Goal: Task Accomplishment & Management: Use online tool/utility

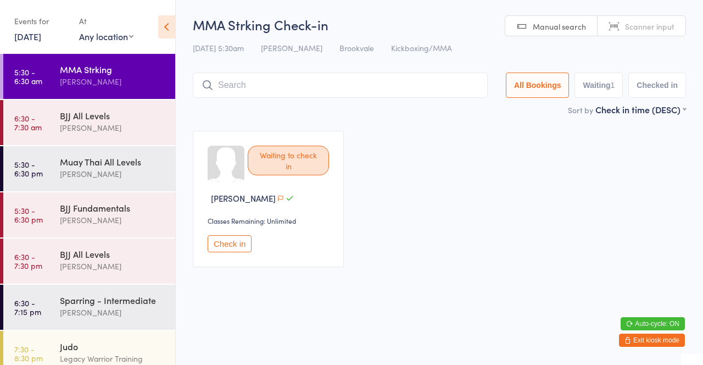
click at [391, 83] on input "search" at bounding box center [340, 84] width 295 height 25
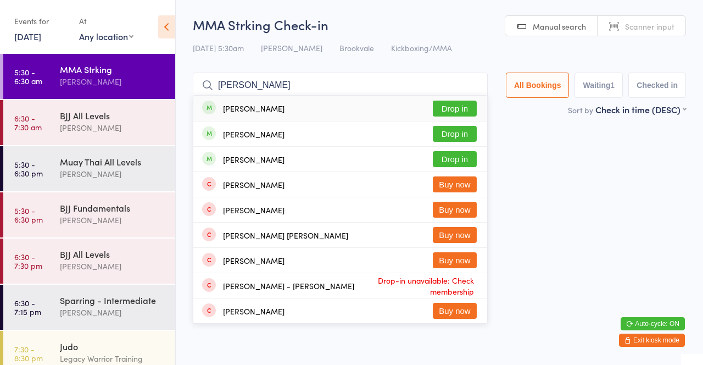
type input "[PERSON_NAME]"
click at [466, 136] on button "Drop in" at bounding box center [455, 134] width 44 height 16
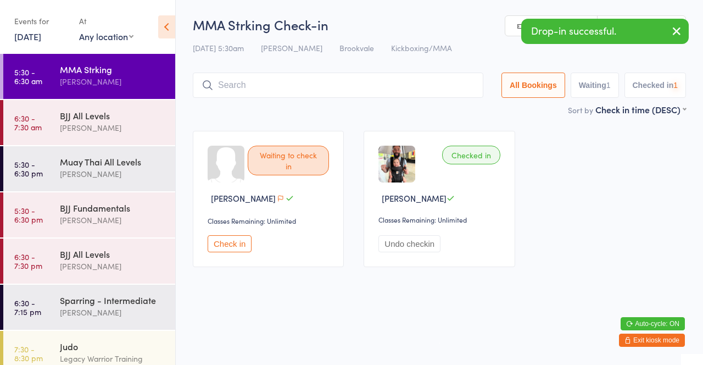
click at [448, 18] on h2 "MMA Strking Check-in" at bounding box center [439, 24] width 493 height 18
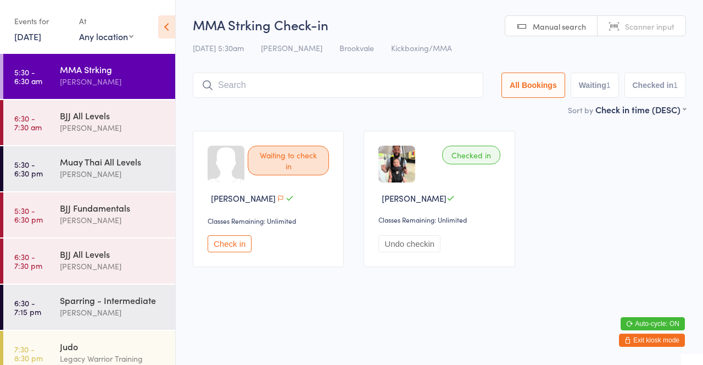
click at [82, 133] on div "[PERSON_NAME]" at bounding box center [113, 127] width 106 height 13
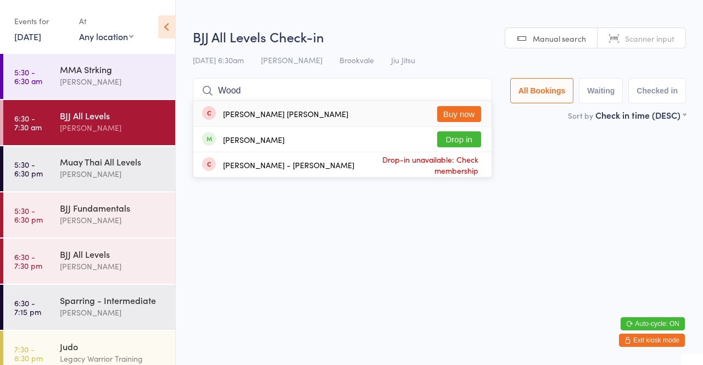
type input "Wood"
click at [471, 137] on button "Drop in" at bounding box center [459, 139] width 44 height 16
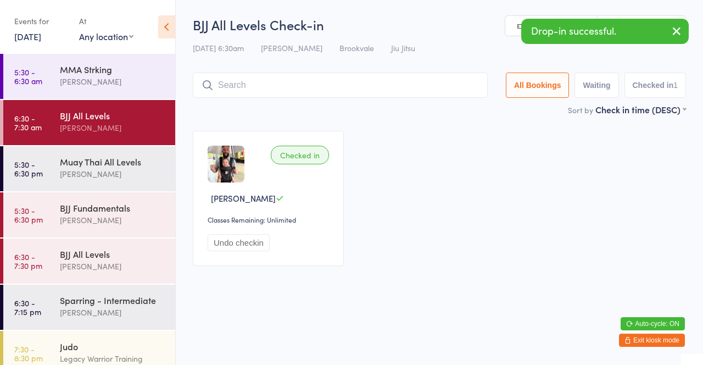
click at [63, 78] on div "[PERSON_NAME]" at bounding box center [113, 81] width 106 height 13
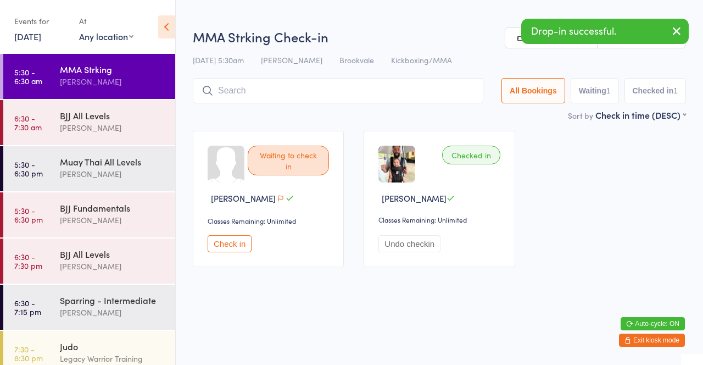
click at [473, 110] on div "Sort by Check in time (DESC) First name (ASC) First name (DESC) Last name (ASC)…" at bounding box center [439, 115] width 493 height 12
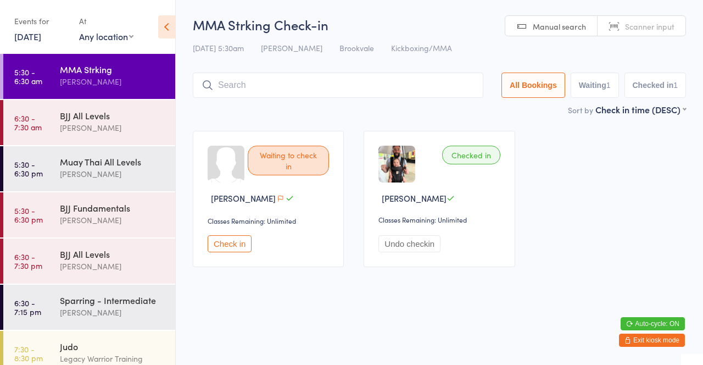
click at [374, 88] on input "search" at bounding box center [338, 84] width 290 height 25
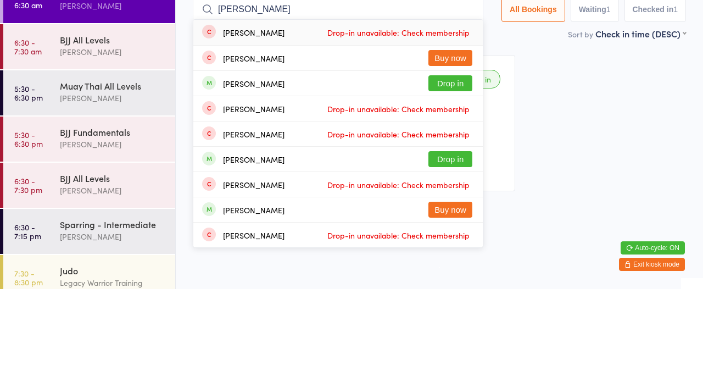
type input "[PERSON_NAME]"
click at [462, 166] on button "Drop in" at bounding box center [450, 159] width 44 height 16
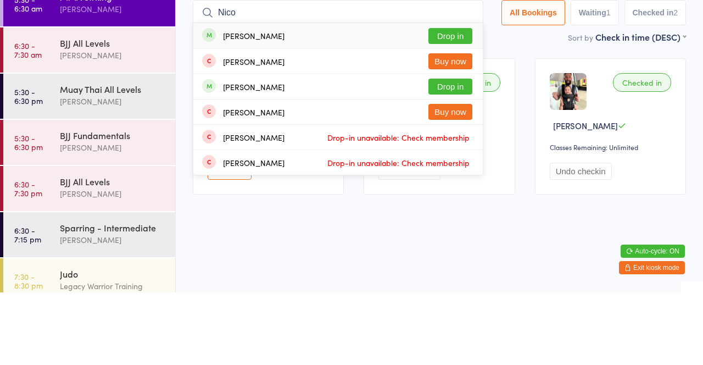
type input "Nico"
click at [459, 113] on button "Drop in" at bounding box center [450, 108] width 44 height 16
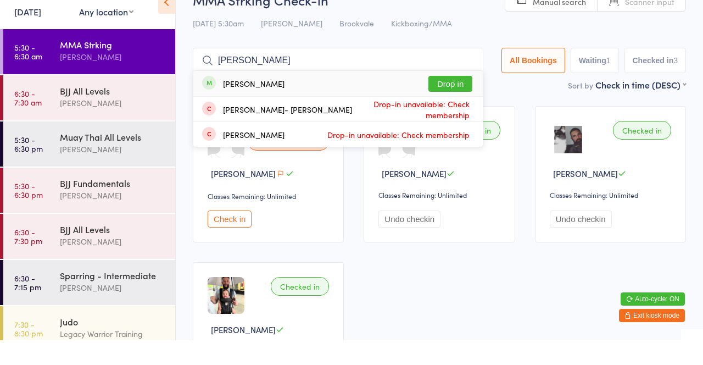
type input "[PERSON_NAME]"
click at [455, 111] on button "Drop in" at bounding box center [450, 108] width 44 height 16
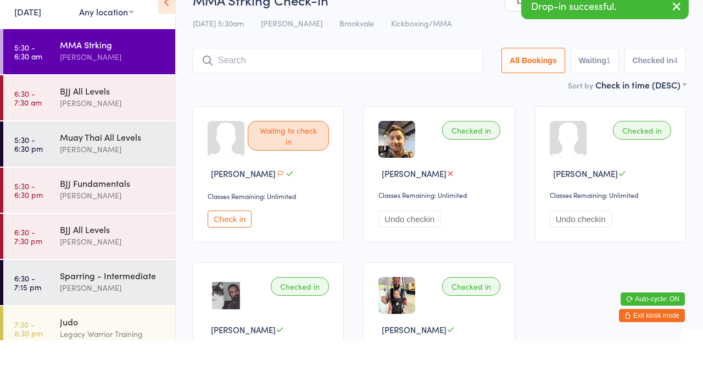
click at [122, 116] on div "BJJ All Levels" at bounding box center [113, 115] width 106 height 12
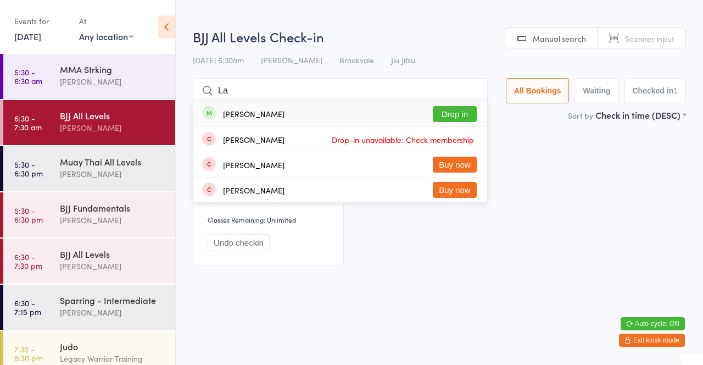
type input "La"
click at [458, 115] on button "Drop in" at bounding box center [455, 114] width 44 height 16
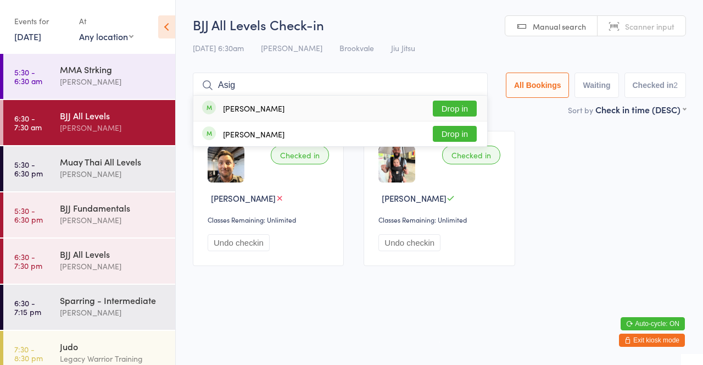
type input "Asig"
click at [463, 109] on button "Drop in" at bounding box center [455, 108] width 44 height 16
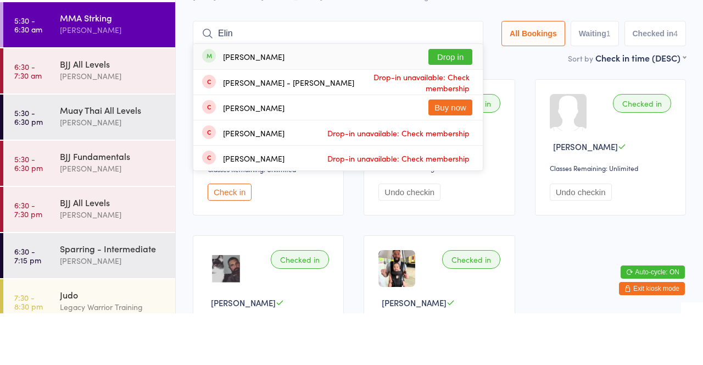
type input "Elin"
click at [279, 113] on div "[PERSON_NAME] Drop in" at bounding box center [337, 108] width 289 height 25
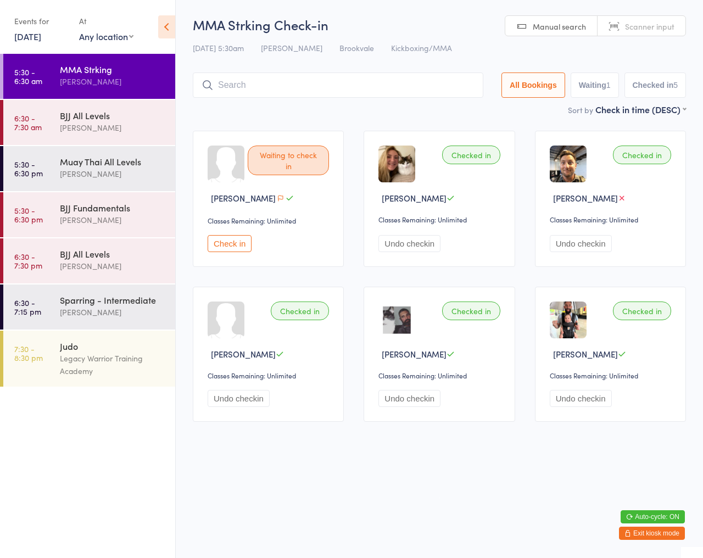
click at [237, 242] on button "Check in" at bounding box center [230, 243] width 44 height 17
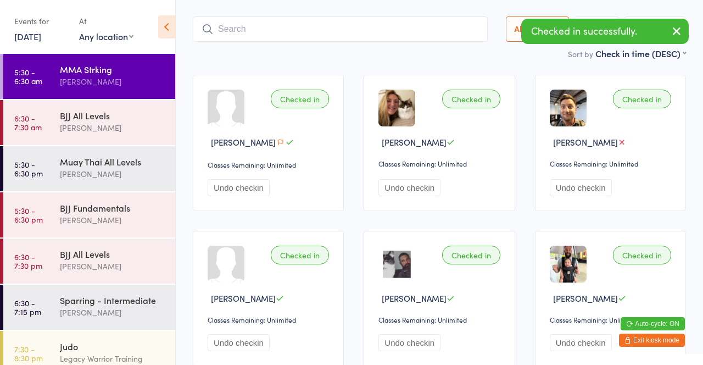
scroll to position [81, 0]
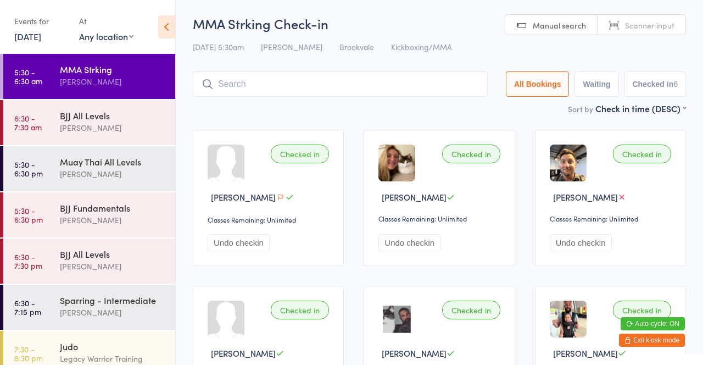
click at [337, 81] on input "search" at bounding box center [340, 83] width 295 height 25
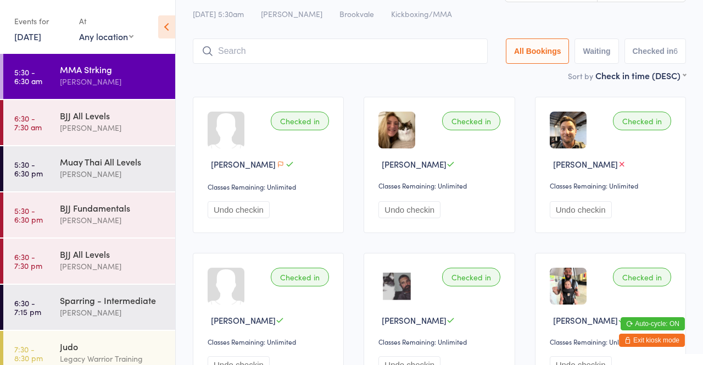
scroll to position [72, 0]
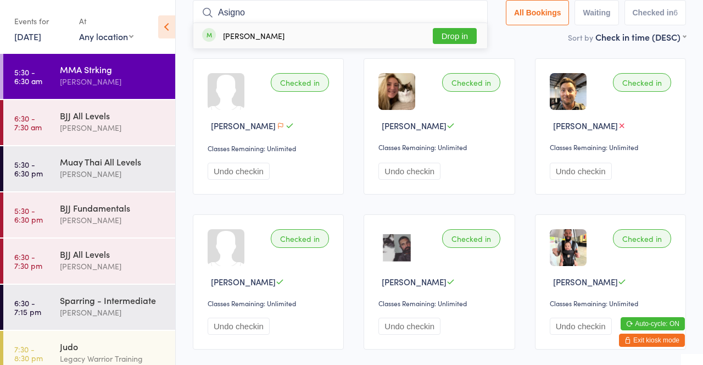
type input "Asigno"
click at [464, 38] on button "Drop in" at bounding box center [455, 36] width 44 height 16
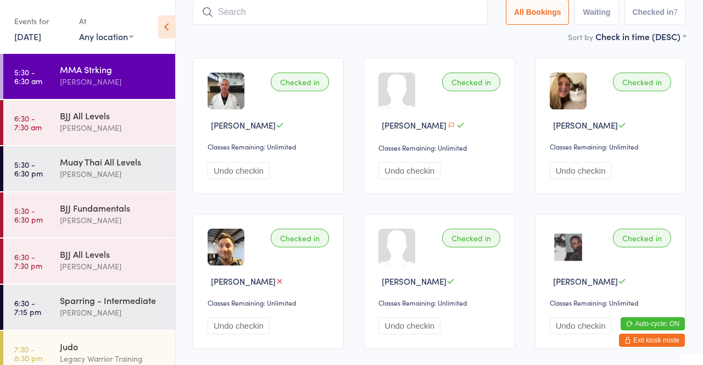
scroll to position [0, 0]
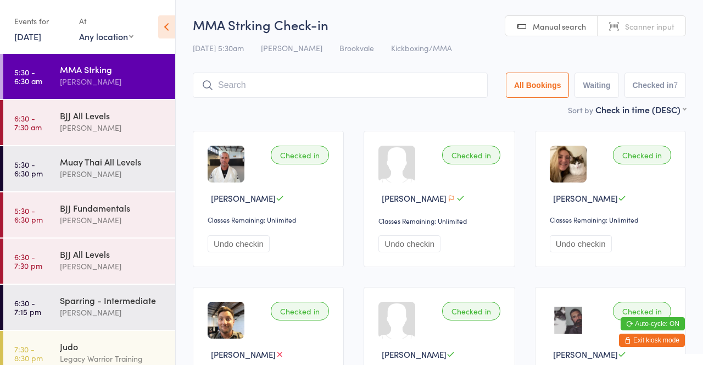
click at [336, 87] on input "search" at bounding box center [340, 84] width 295 height 25
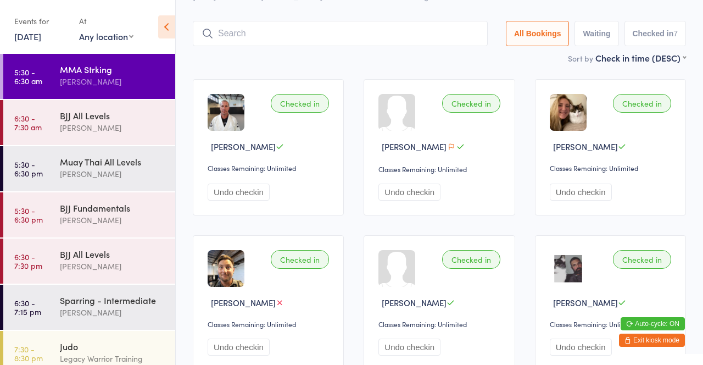
scroll to position [72, 0]
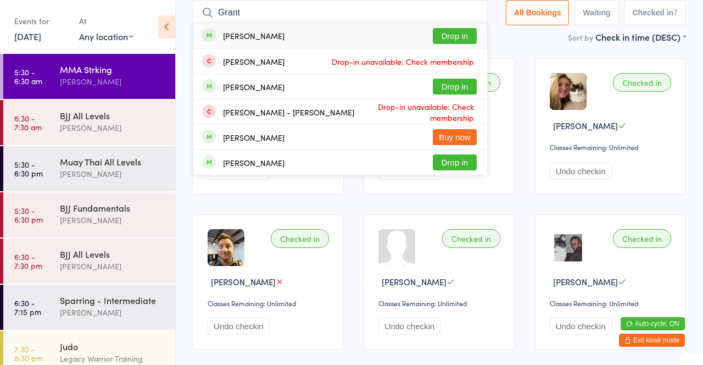
type input "Grant"
click at [468, 32] on button "Drop in" at bounding box center [455, 36] width 44 height 16
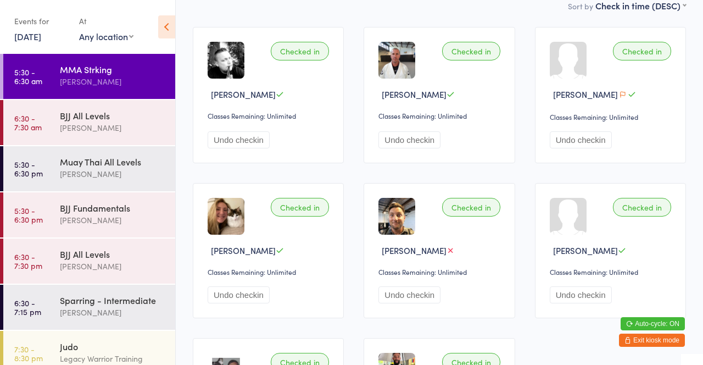
scroll to position [0, 0]
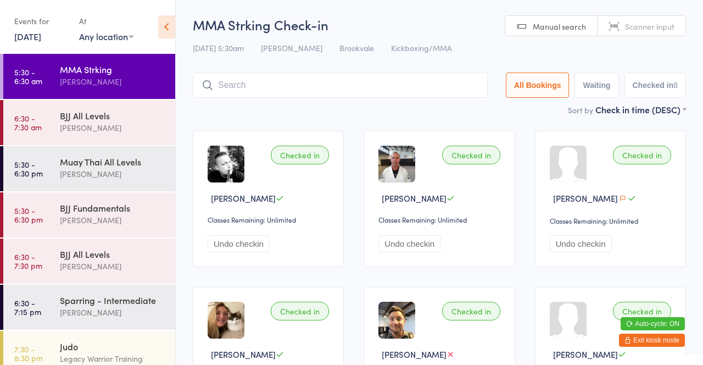
click at [316, 82] on input "search" at bounding box center [340, 84] width 295 height 25
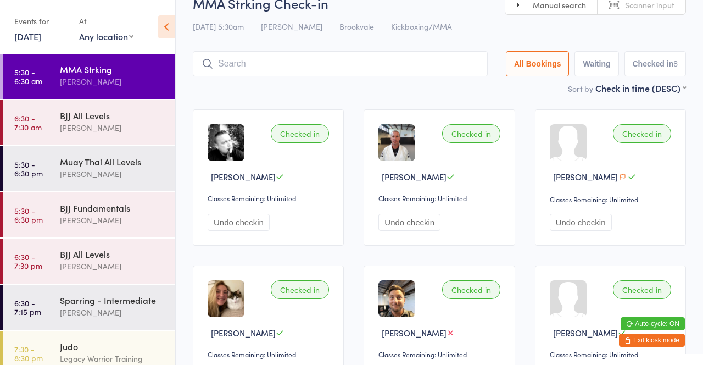
scroll to position [72, 0]
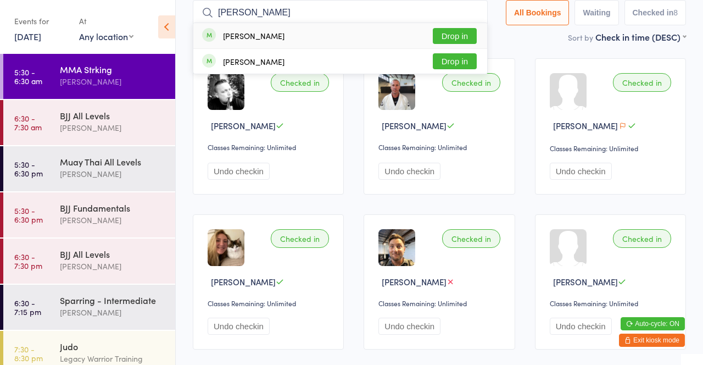
type input "[PERSON_NAME]"
click at [456, 36] on button "Drop in" at bounding box center [455, 36] width 44 height 16
